Goal: Task Accomplishment & Management: Manage account settings

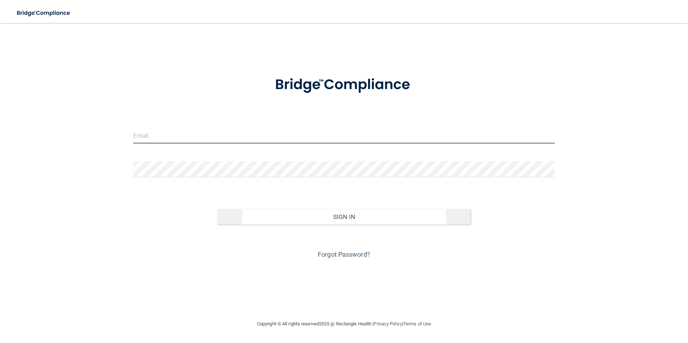
type input "[EMAIL_ADDRESS][DOMAIN_NAME]"
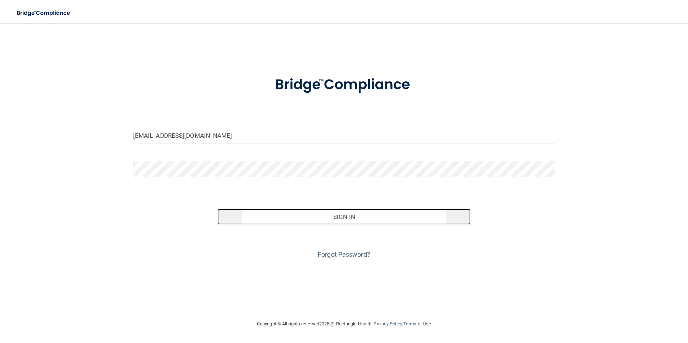
click at [357, 218] on button "Sign In" at bounding box center [343, 217] width 253 height 16
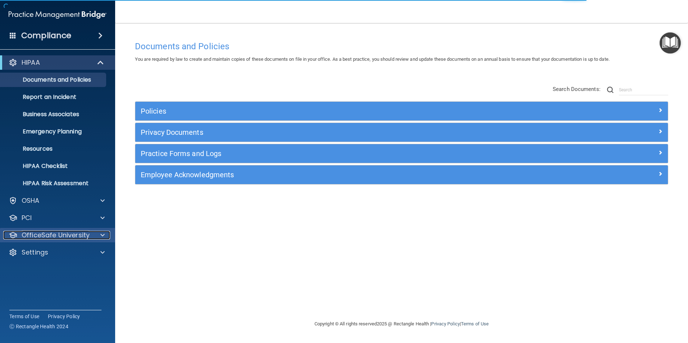
click at [86, 233] on p "OfficeSafe University" at bounding box center [56, 235] width 68 height 9
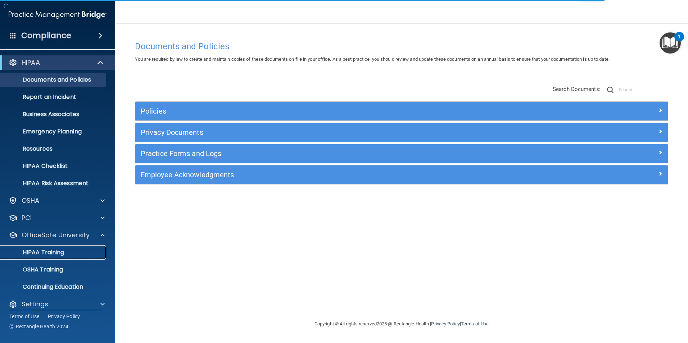
click at [64, 249] on p "HIPAA Training" at bounding box center [34, 252] width 59 height 7
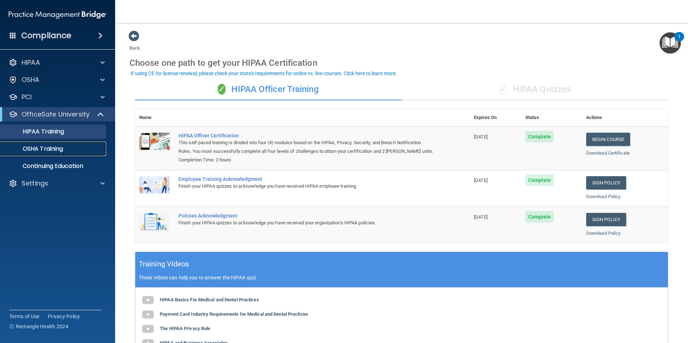
click at [40, 147] on p "OSHA Training" at bounding box center [34, 148] width 58 height 7
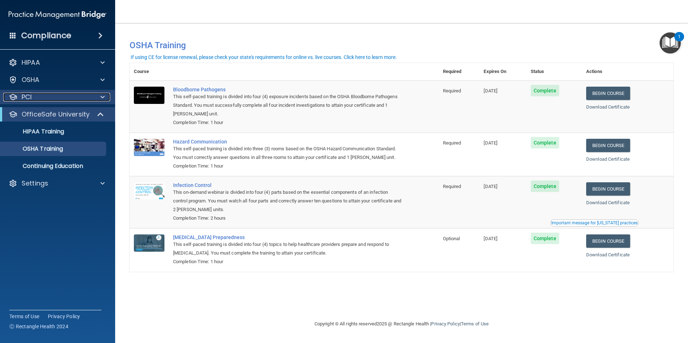
click at [50, 98] on div "PCI" at bounding box center [47, 97] width 89 height 9
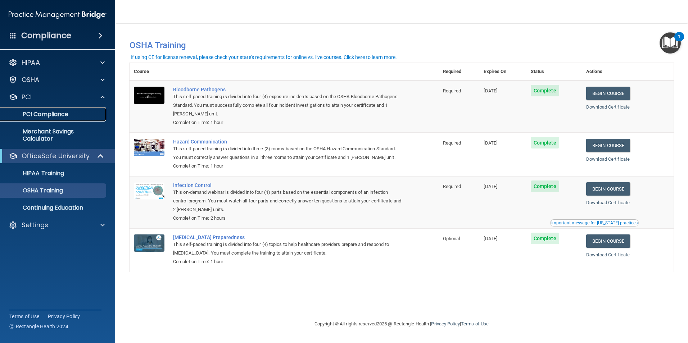
click at [50, 114] on p "PCI Compliance" at bounding box center [54, 114] width 98 height 7
click at [52, 227] on div "Settings" at bounding box center [47, 225] width 89 height 9
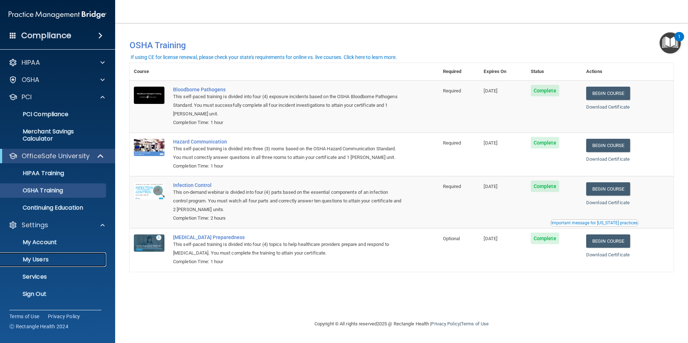
click at [39, 258] on p "My Users" at bounding box center [54, 259] width 98 height 7
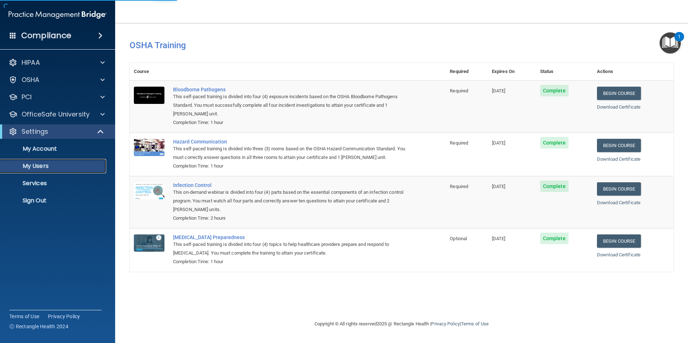
select select "20"
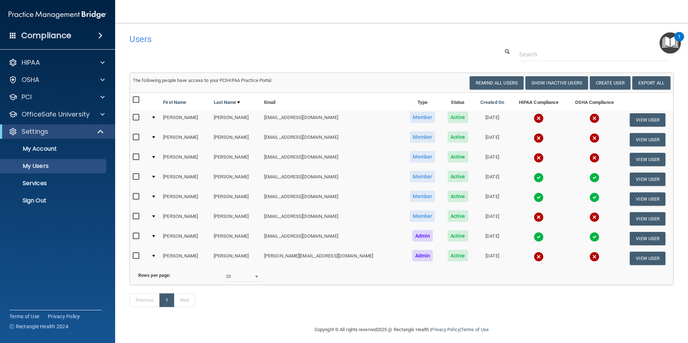
click at [136, 155] on input "checkbox" at bounding box center [137, 157] width 8 height 6
checkbox input "true"
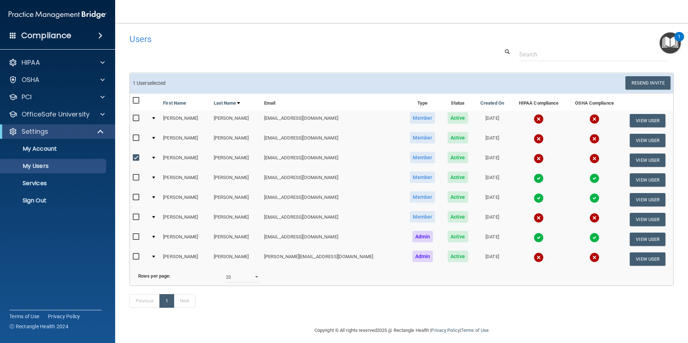
click at [447, 157] on span "Active" at bounding box center [457, 158] width 21 height 12
click at [629, 157] on button "View User" at bounding box center [647, 160] width 36 height 13
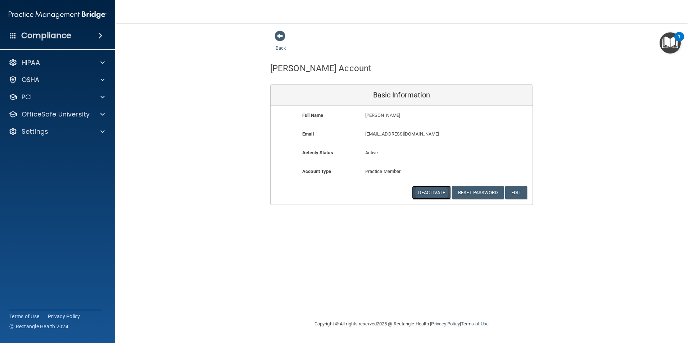
click at [432, 190] on button "Deactivate" at bounding box center [431, 192] width 39 height 13
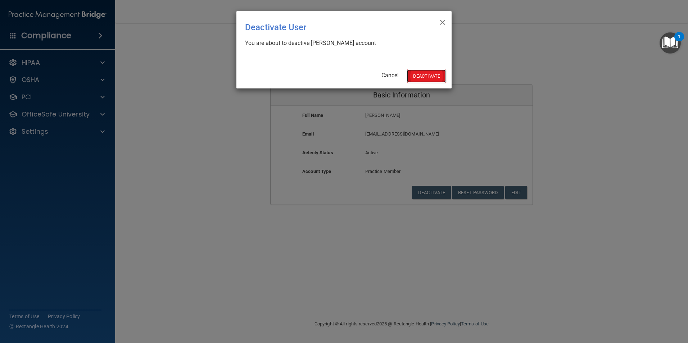
click at [421, 74] on button "Deactivate" at bounding box center [426, 75] width 39 height 13
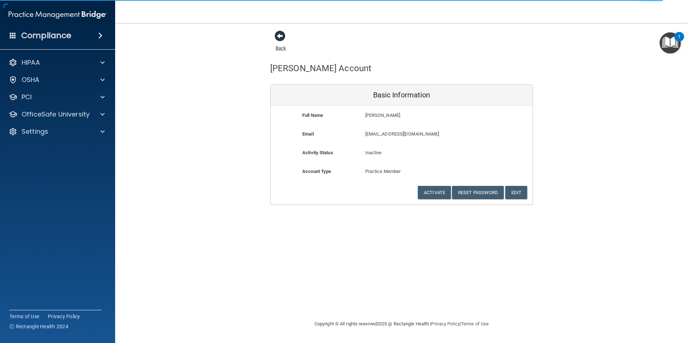
click at [279, 35] on span at bounding box center [279, 36] width 11 height 11
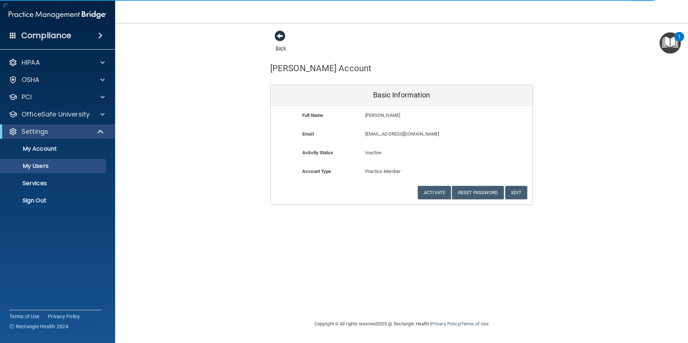
select select "20"
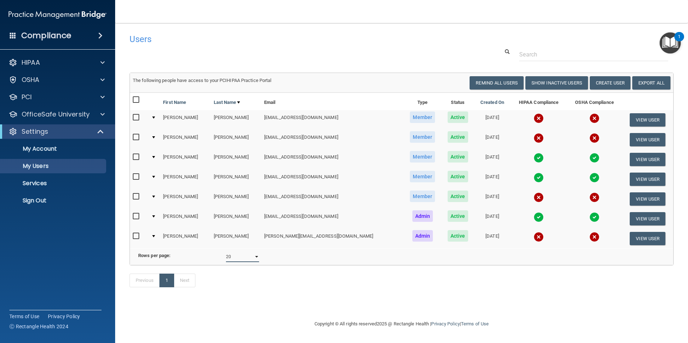
click at [257, 262] on select "10 20 30 40 all" at bounding box center [242, 256] width 33 height 11
click at [277, 281] on div "Previous 1 Next" at bounding box center [401, 281] width 555 height 33
